Goal: Transaction & Acquisition: Book appointment/travel/reservation

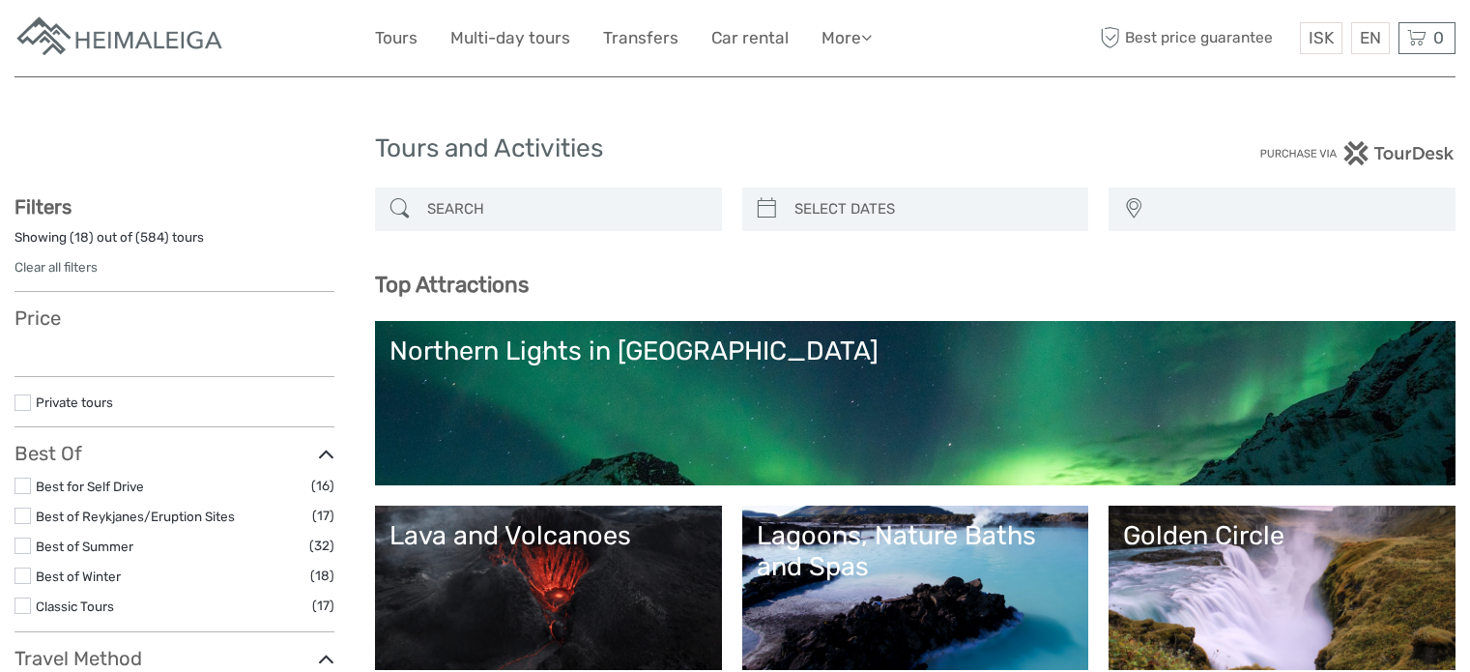
select select
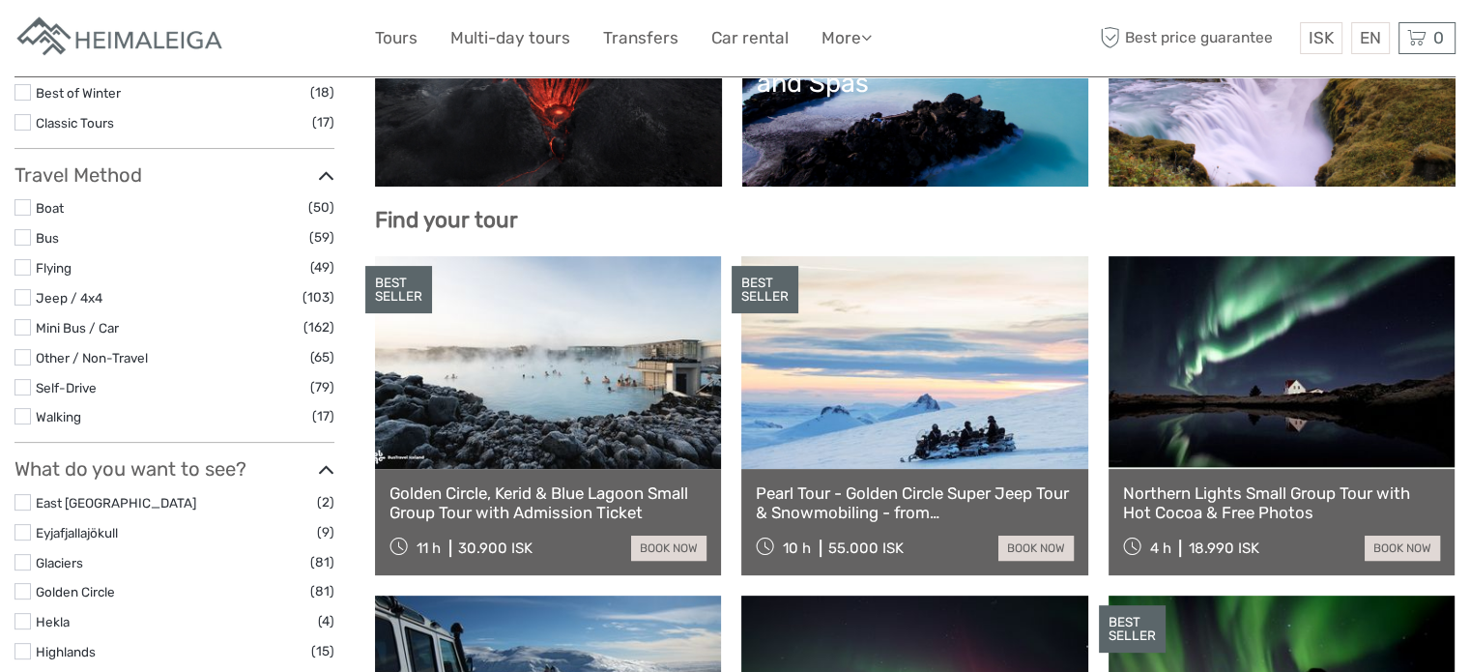
scroll to position [513, 0]
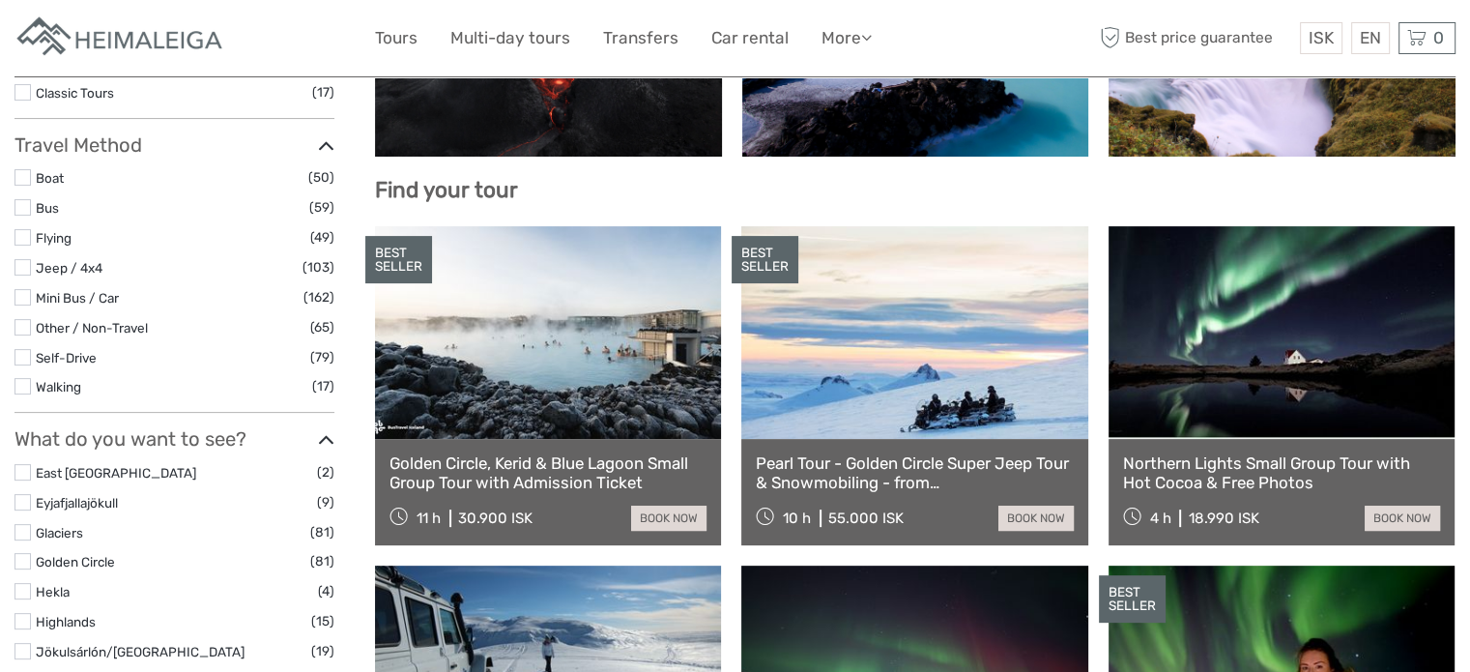
select select
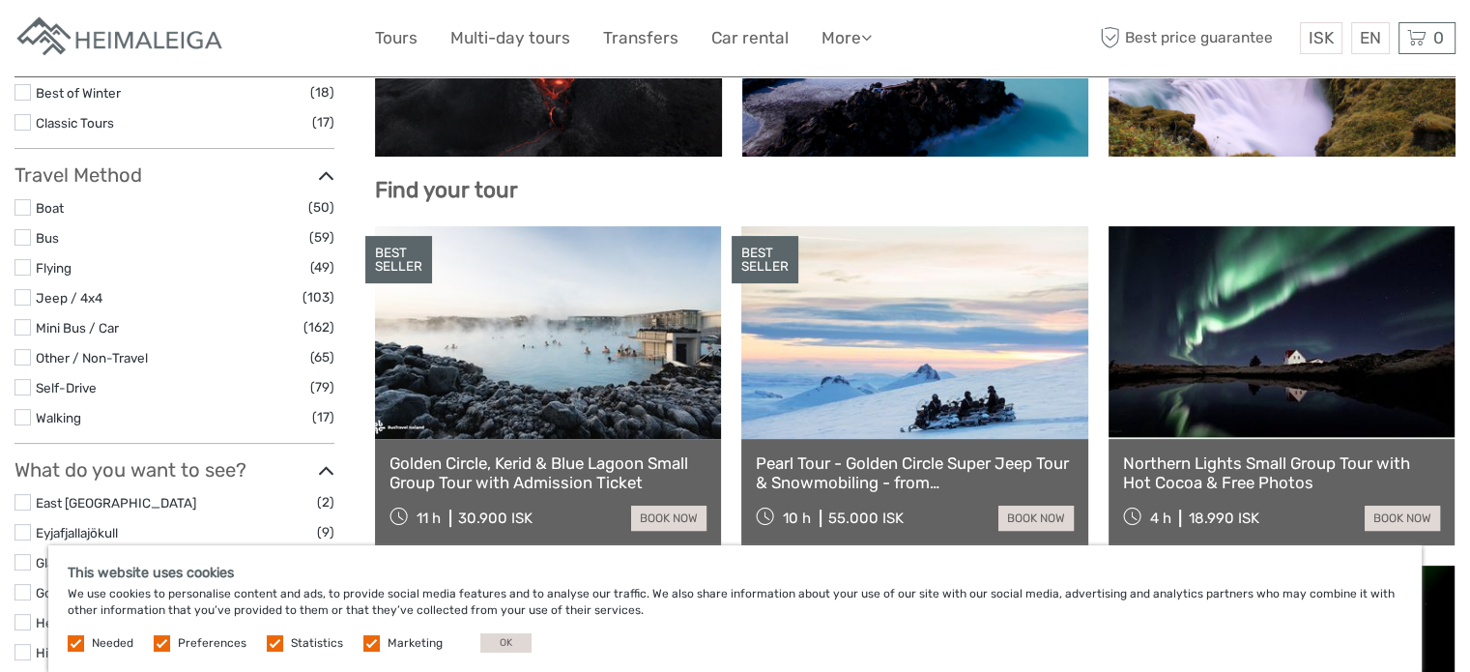
scroll to position [0, 0]
click at [43, 419] on link "Walking" at bounding box center [58, 417] width 45 height 15
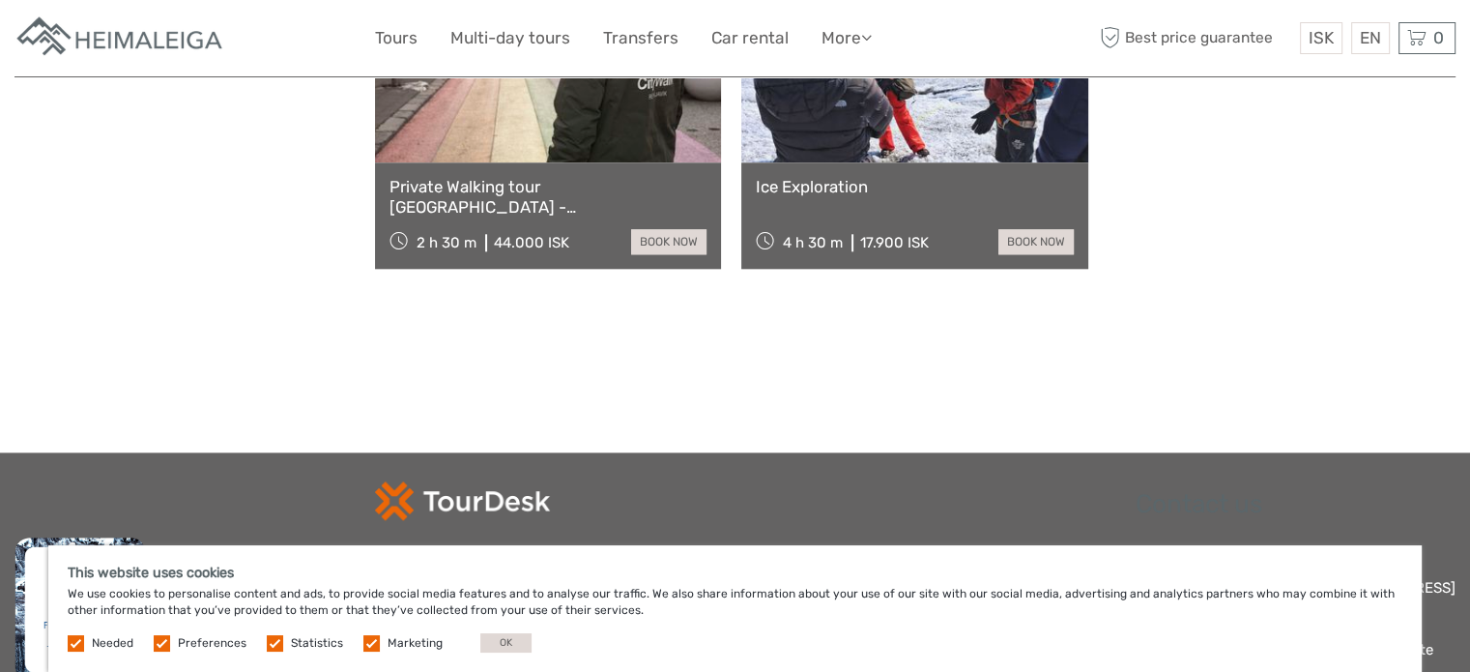
scroll to position [1849, 0]
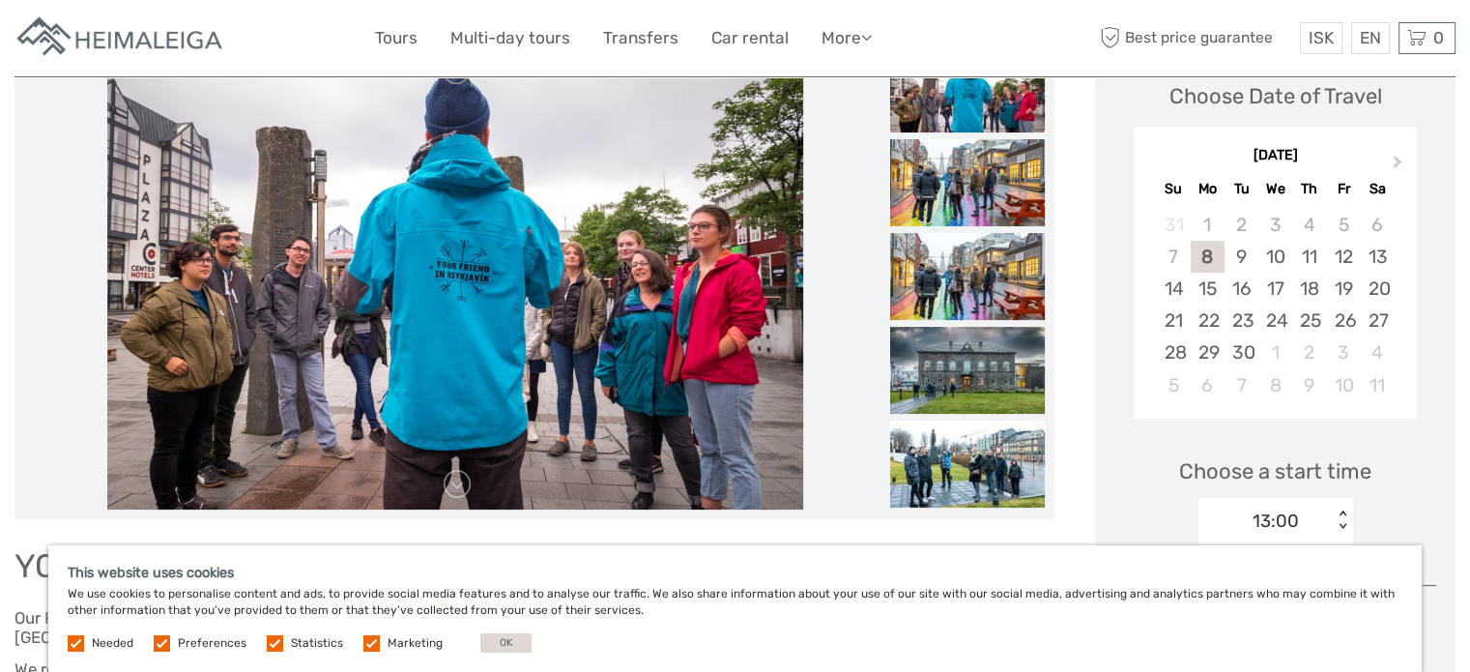
scroll to position [290, 0]
click at [939, 197] on img at bounding box center [967, 182] width 155 height 87
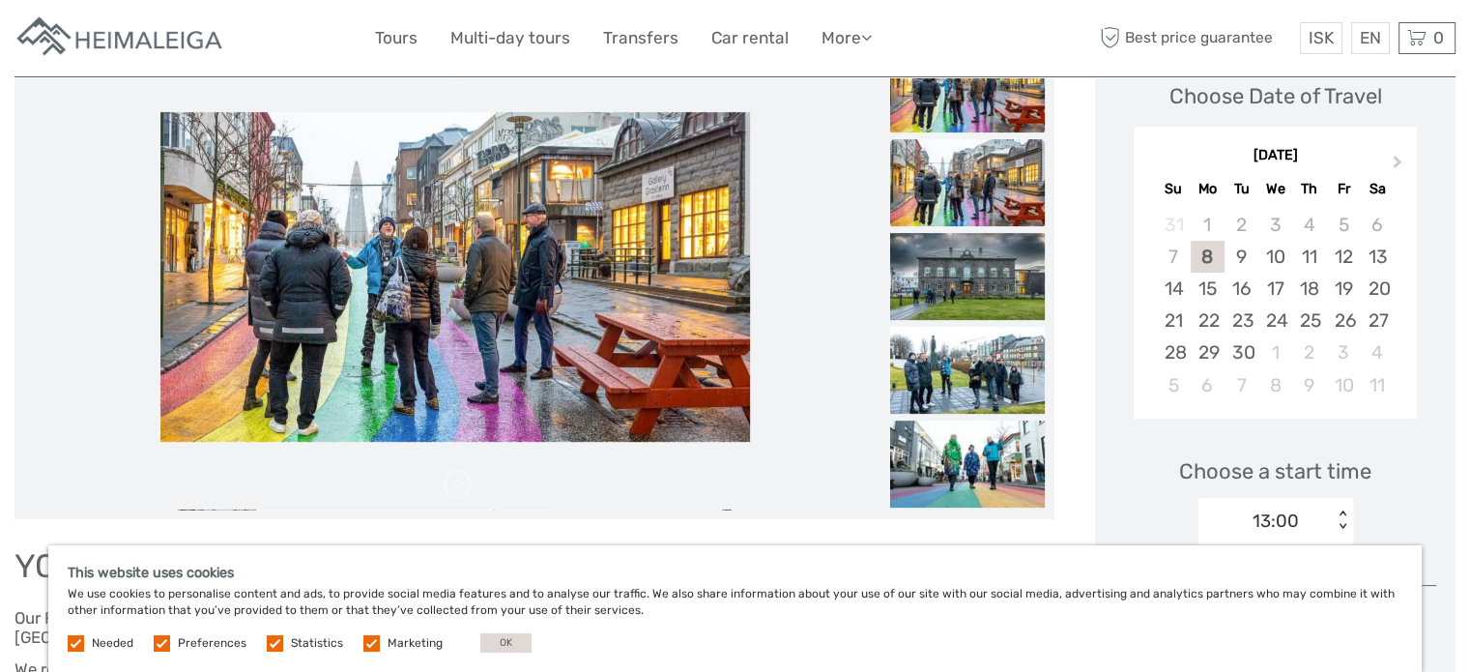
click at [935, 211] on img at bounding box center [967, 182] width 155 height 87
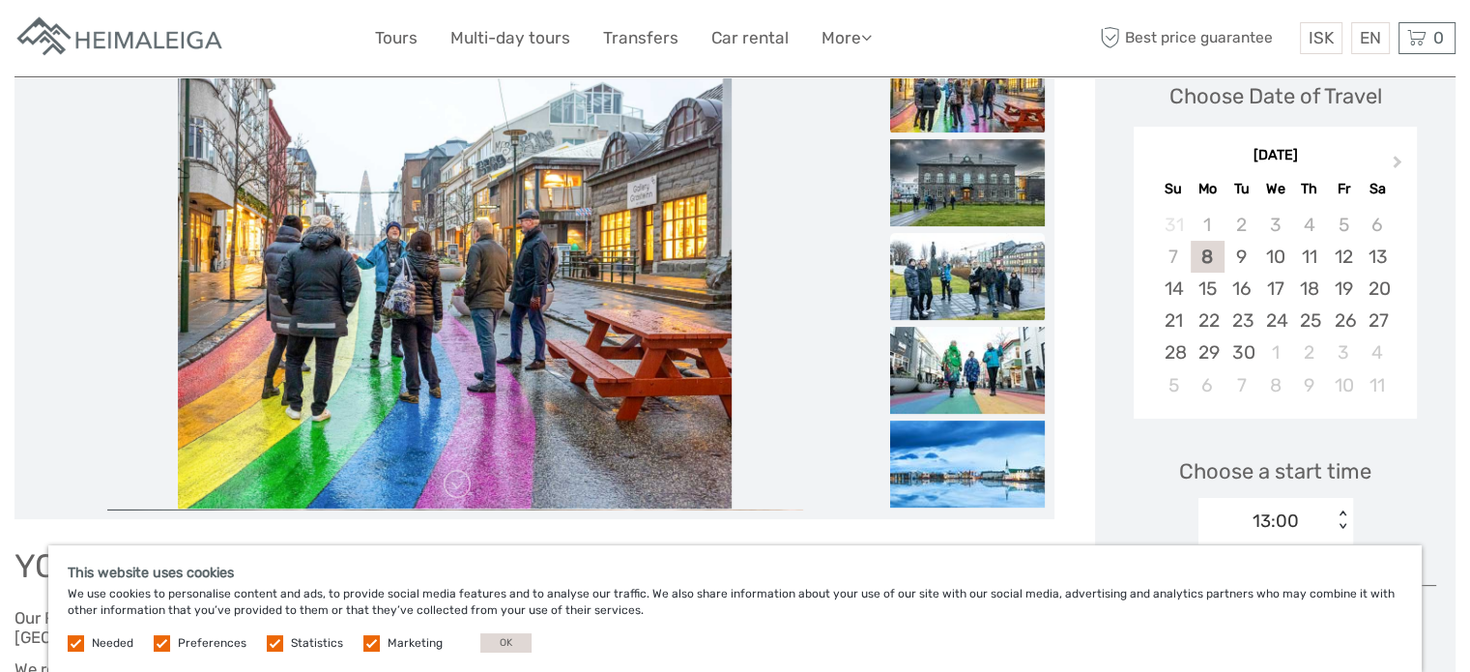
click at [939, 234] on img at bounding box center [967, 276] width 155 height 87
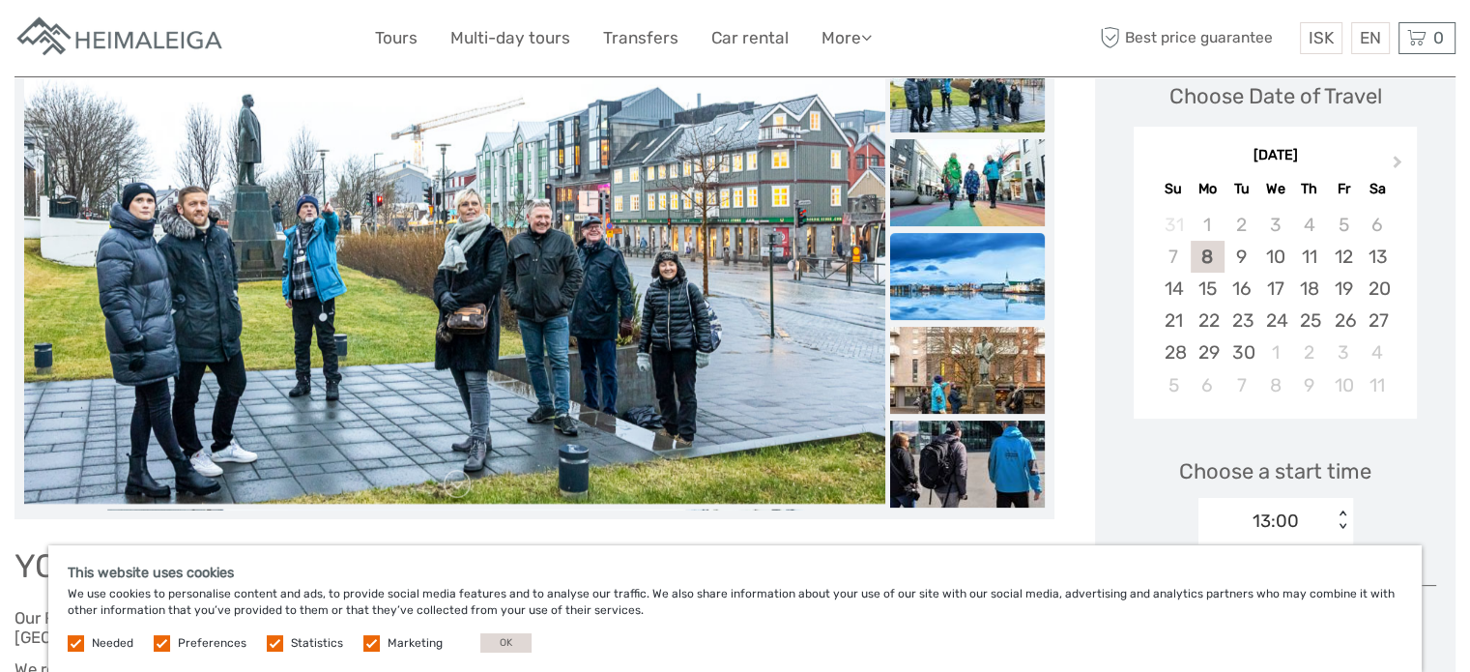
click at [943, 295] on img at bounding box center [967, 276] width 155 height 87
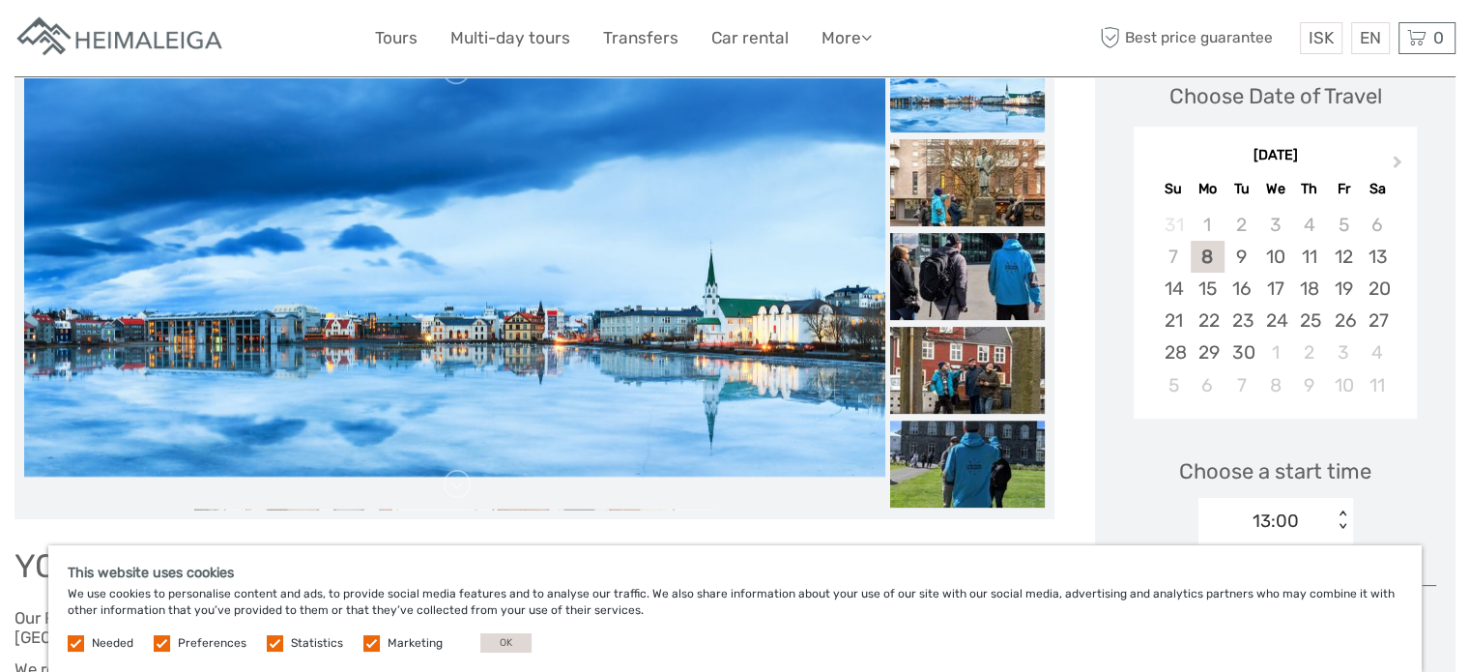
click at [970, 328] on img at bounding box center [967, 370] width 155 height 87
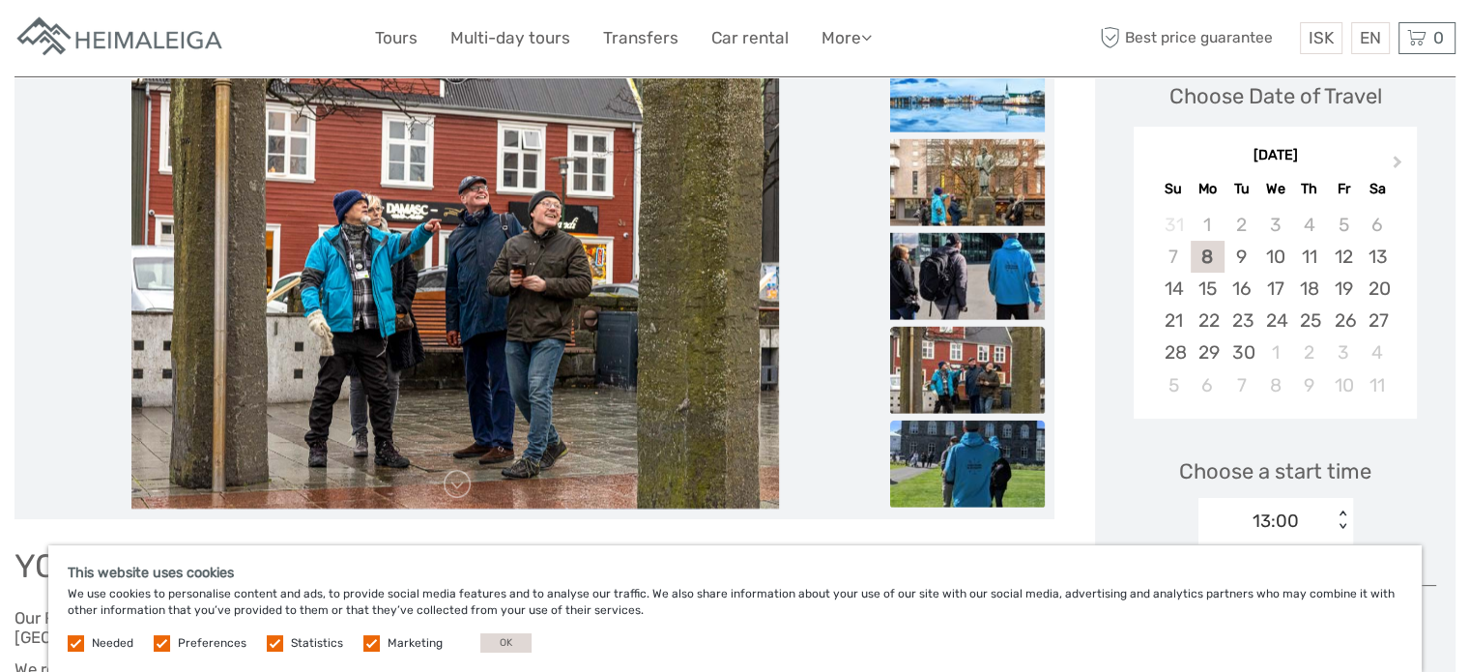
click at [972, 459] on img at bounding box center [967, 462] width 155 height 87
